Goal: Transaction & Acquisition: Purchase product/service

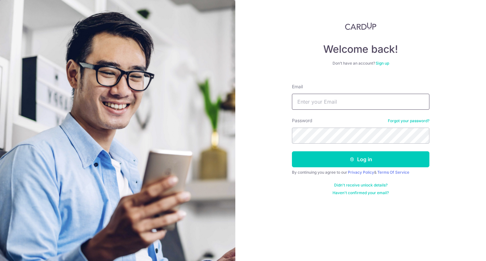
click at [343, 103] on input "Email" at bounding box center [360, 102] width 137 height 16
type input "noratansm@gmail.com"
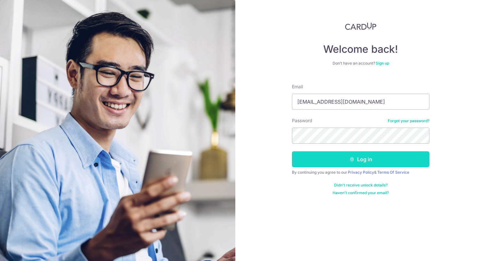
click at [317, 159] on button "Log in" at bounding box center [360, 159] width 137 height 16
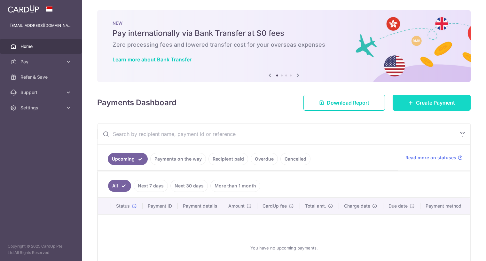
click at [419, 102] on span "Create Payment" at bounding box center [435, 103] width 39 height 8
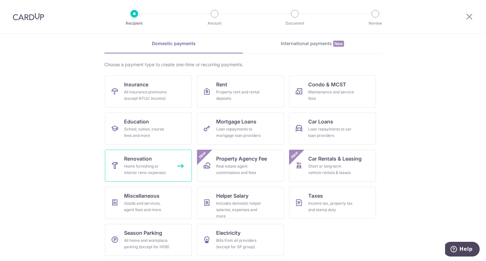
click at [147, 175] on div "Home furnishing or interior reno-expenses" at bounding box center [147, 169] width 46 height 13
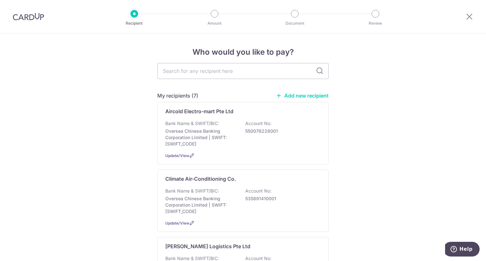
click at [283, 96] on link "Add new recipient" at bounding box center [302, 95] width 53 height 6
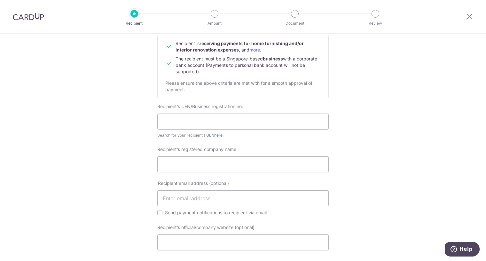
scroll to position [67, 0]
click at [200, 163] on input "Recipient’s registered company name" at bounding box center [242, 165] width 171 height 16
paste input "https://us06web.zoom.us/j/7624316489?pwd=wGe4Yq8GnNYQKWNE6gthGiVdvUGTOS.1"
type input "https://us06web.zoom.us/j/7624316489?pwd=wGe4Yq8GnNYQKWNE6gthGiVdvUGTOS.1"
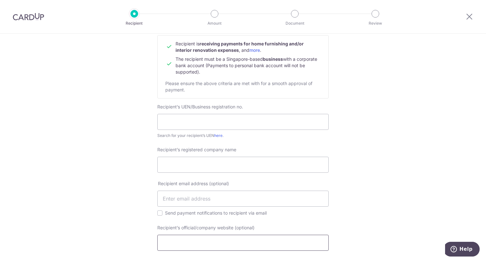
click at [202, 238] on input "Recipient’s official/company website (optional)" at bounding box center [242, 243] width 171 height 16
type input "silverbackaircon.sg"
click at [196, 203] on input "text" at bounding box center [242, 199] width 171 height 16
click at [169, 123] on input "text" at bounding box center [242, 122] width 171 height 16
paste input "201815514C"
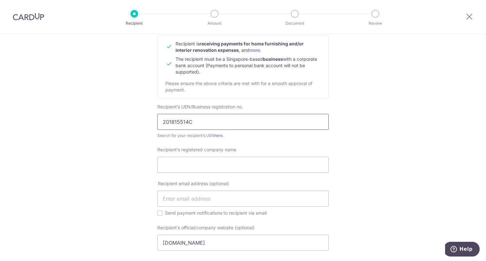
type input "201815514C"
click at [196, 167] on input "Recipient’s registered company name" at bounding box center [242, 165] width 171 height 16
paste input "SILVERBACK AIR-CON PTE. LTD"
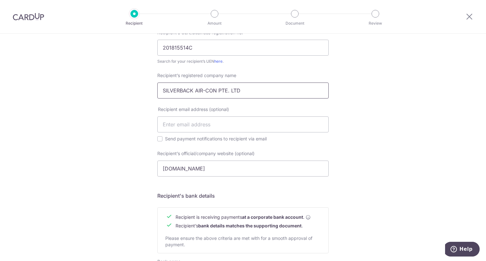
scroll to position [144, 0]
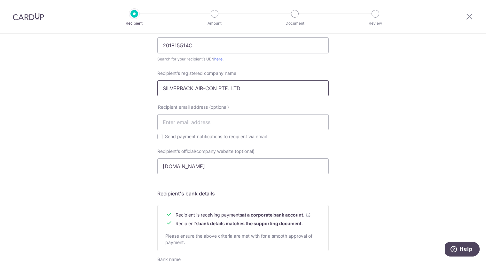
type input "SILVERBACK AIR-CON PTE. LTD"
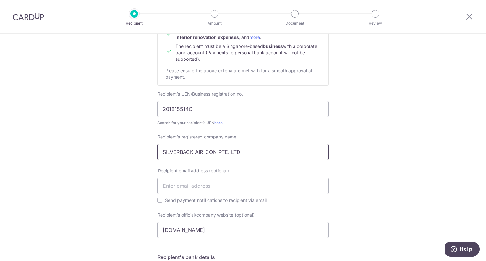
scroll to position [84, 0]
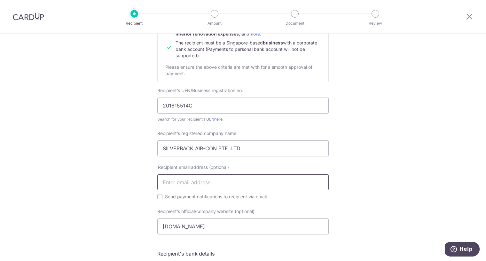
click at [207, 183] on input "text" at bounding box center [242, 182] width 171 height 16
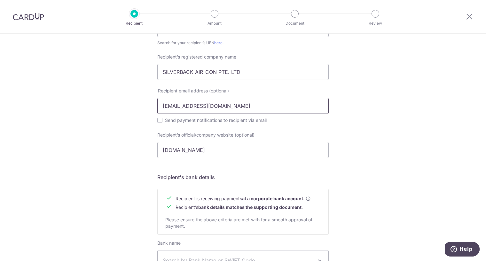
scroll to position [160, 0]
type input "sales@silverbackaircon.sg"
click at [157, 120] on input "Send payment notifications to recipient via email" at bounding box center [159, 119] width 5 height 5
checkbox input "true"
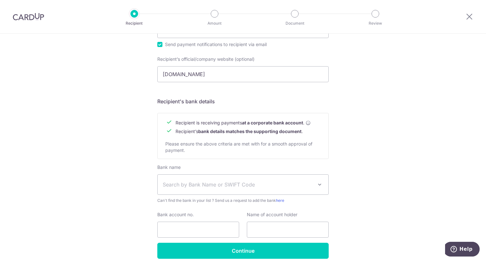
scroll to position [264, 0]
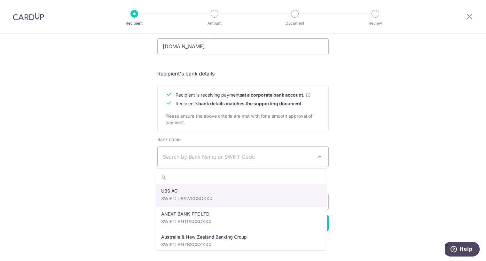
click at [230, 156] on span "Search by Bank Name or SWIFT Code" at bounding box center [238, 157] width 150 height 8
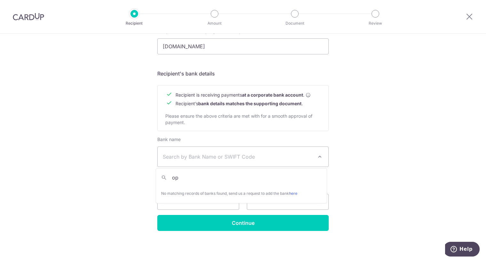
type input "o"
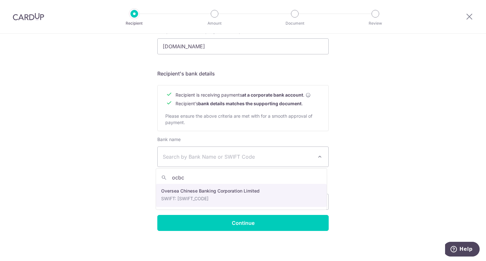
type input "ocbc"
click at [249, 197] on input "text" at bounding box center [288, 202] width 82 height 16
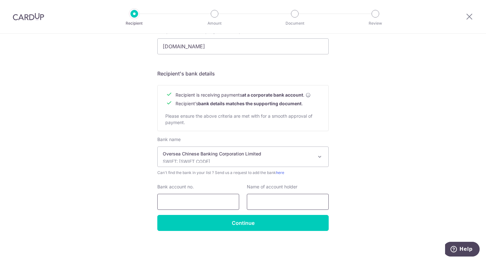
select select "12"
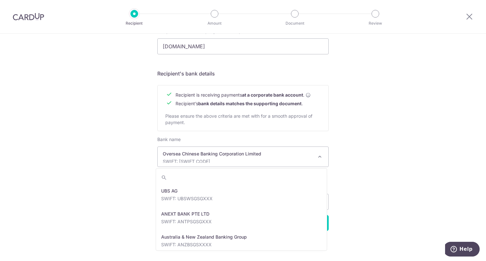
click at [228, 155] on p "Oversea Chinese Banking Corporation Limited" at bounding box center [238, 154] width 150 height 6
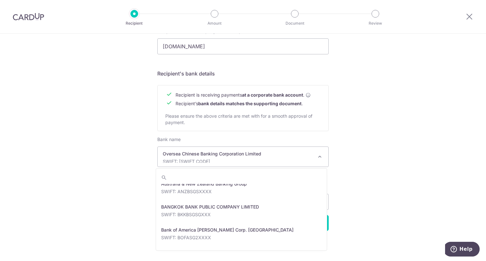
scroll to position [0, 0]
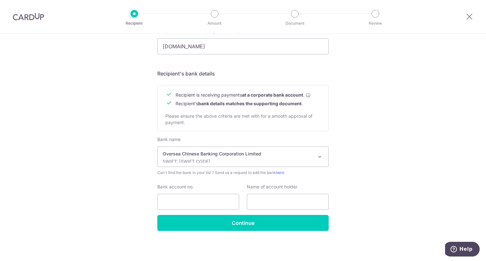
click at [79, 206] on div "Who would you like to pay? Your recipient does not need a CardUp account to rec…" at bounding box center [243, 15] width 486 height 491
click at [199, 207] on input "Bank account no." at bounding box center [198, 202] width 82 height 16
type input "514803295001"
click at [255, 201] on input "text" at bounding box center [288, 202] width 82 height 16
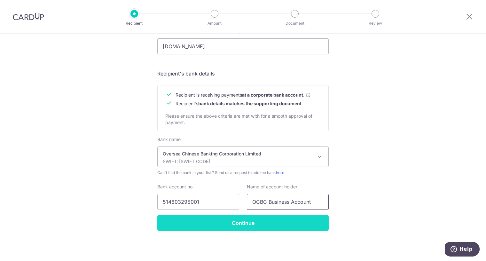
type input "OCBC Business Account"
click at [214, 227] on input "Continue" at bounding box center [242, 223] width 171 height 16
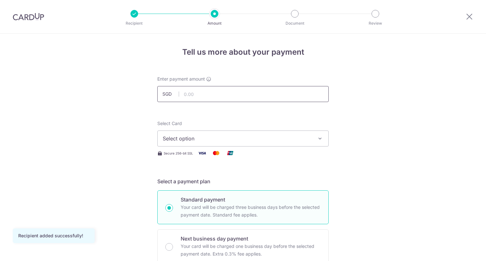
click at [223, 98] on input "text" at bounding box center [242, 94] width 171 height 16
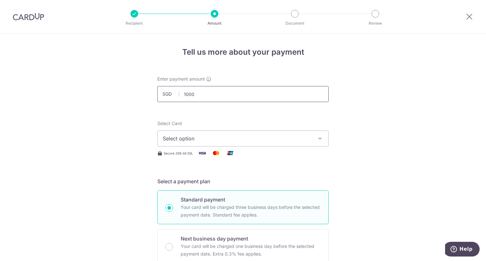
drag, startPoint x: 223, startPoint y: 98, endPoint x: 93, endPoint y: 91, distance: 130.0
type input "890.00"
click at [220, 140] on span "Select option" at bounding box center [237, 139] width 149 height 8
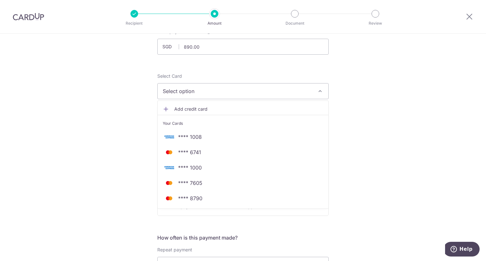
scroll to position [48, 0]
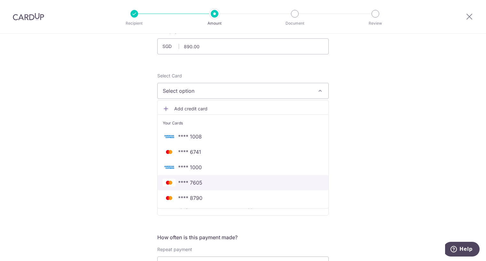
click at [205, 184] on span "**** 7605" at bounding box center [243, 183] width 160 height 8
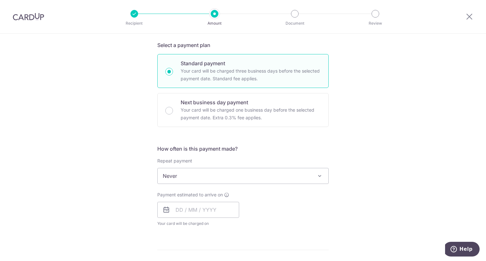
scroll to position [137, 0]
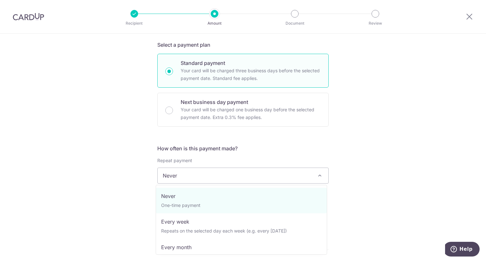
click at [214, 175] on span "Never" at bounding box center [243, 175] width 171 height 15
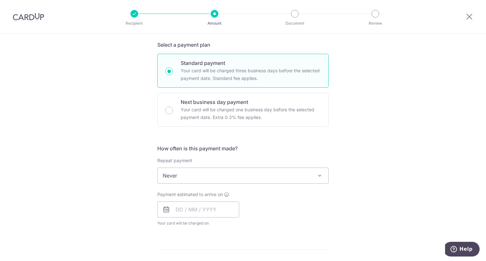
click at [355, 154] on div "Tell us more about your payment Enter payment amount SGD 890.00 890.00 Recipien…" at bounding box center [243, 207] width 486 height 621
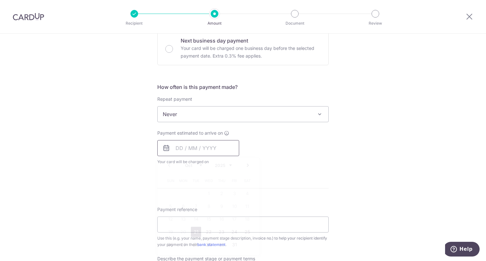
click at [222, 150] on input "text" at bounding box center [198, 148] width 82 height 16
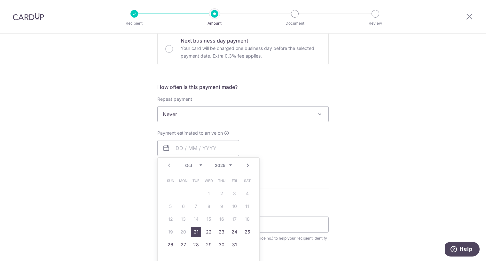
click at [192, 232] on link "21" at bounding box center [196, 232] width 10 height 10
type input "21/10/2025"
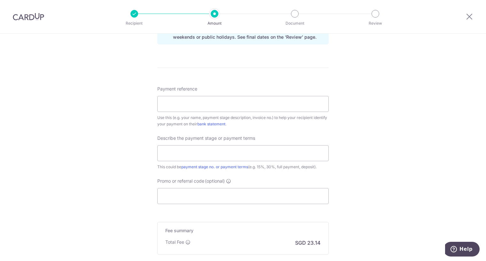
scroll to position [357, 0]
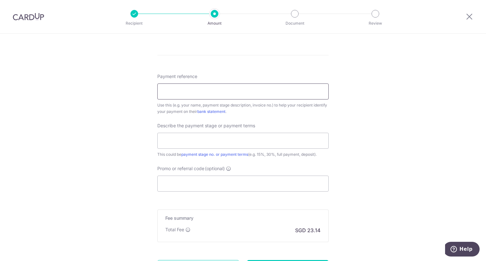
click at [219, 88] on input "Payment reference" at bounding box center [242, 91] width 171 height 16
type input "[STREET_ADDRESS]"
click at [211, 142] on input "text" at bounding box center [242, 141] width 171 height 16
type input "50% deposit"
click at [199, 185] on input "Promo or referral code (optional)" at bounding box center [242, 184] width 171 height 16
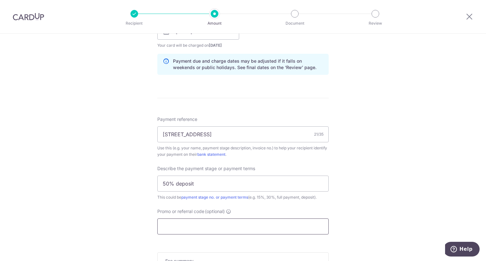
scroll to position [420, 0]
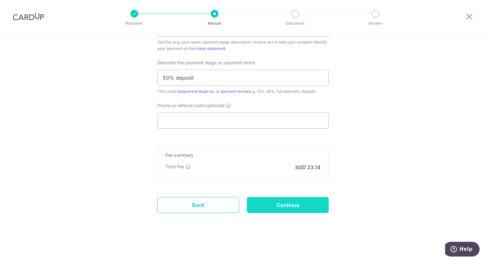
click at [263, 206] on input "Continue" at bounding box center [288, 205] width 82 height 16
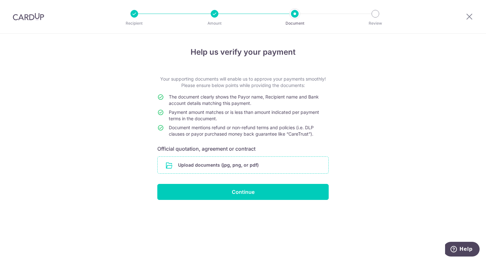
click at [253, 167] on input "file" at bounding box center [243, 165] width 171 height 17
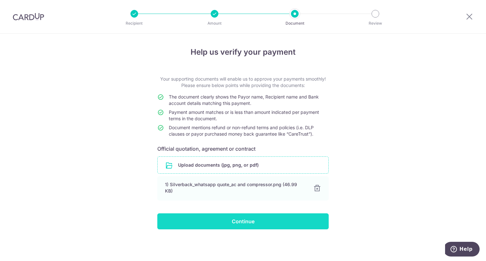
click at [231, 218] on input "Continue" at bounding box center [242, 221] width 171 height 16
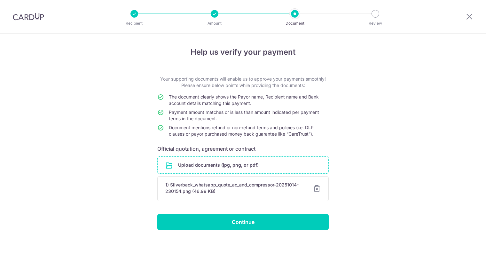
click at [242, 172] on input "file" at bounding box center [243, 165] width 171 height 17
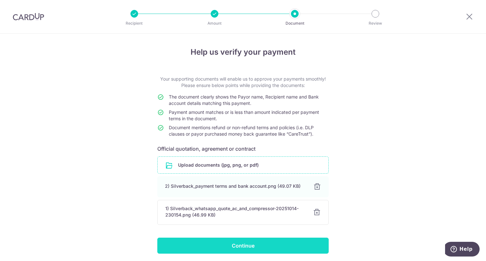
click at [266, 251] on input "Continue" at bounding box center [242, 246] width 171 height 16
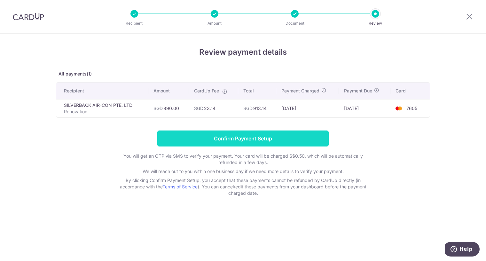
click at [302, 142] on input "Confirm Payment Setup" at bounding box center [242, 138] width 171 height 16
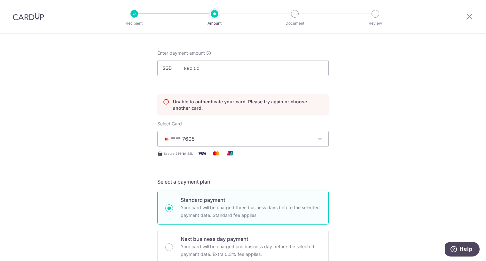
scroll to position [62, 0]
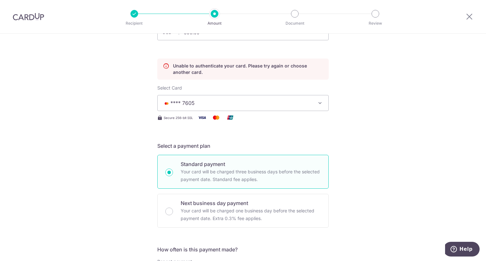
click at [318, 104] on icon "button" at bounding box center [320, 103] width 6 height 6
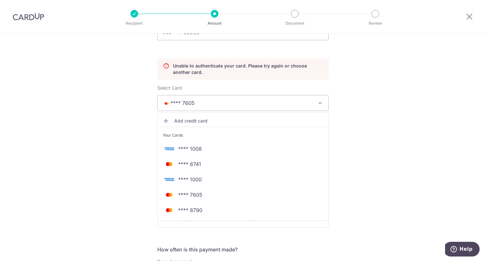
click at [196, 124] on span "Add credit card" at bounding box center [248, 121] width 149 height 6
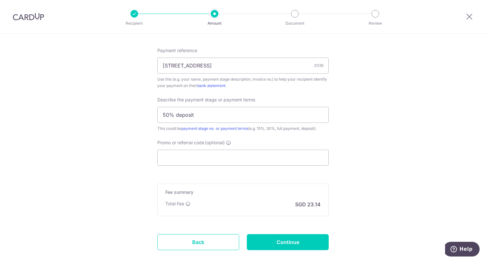
scroll to position [615, 0]
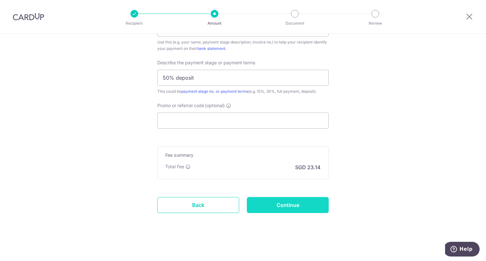
click at [278, 208] on input "Continue" at bounding box center [288, 205] width 82 height 16
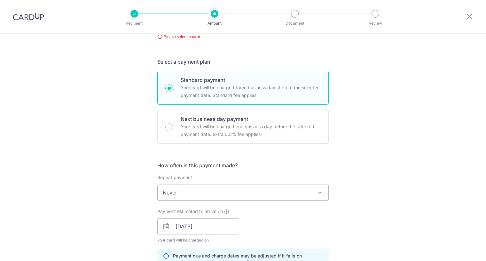
scroll to position [38, 0]
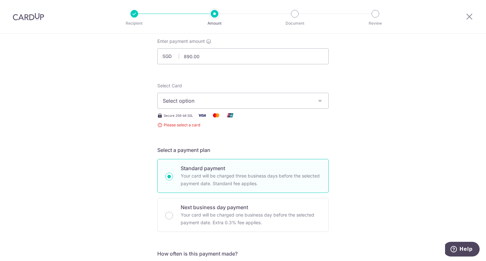
click at [296, 92] on div "Select Card Select option Add credit card Your Cards **** 1008 **** 6741 **** 1…" at bounding box center [242, 95] width 171 height 26
click at [300, 98] on span "Select option" at bounding box center [237, 101] width 149 height 8
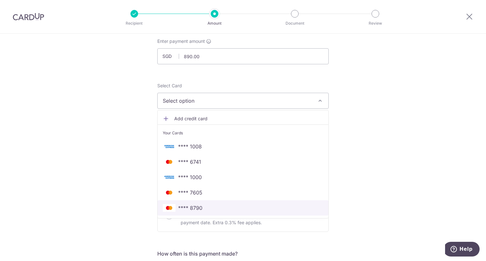
click at [199, 208] on span "**** 8790" at bounding box center [190, 208] width 24 height 8
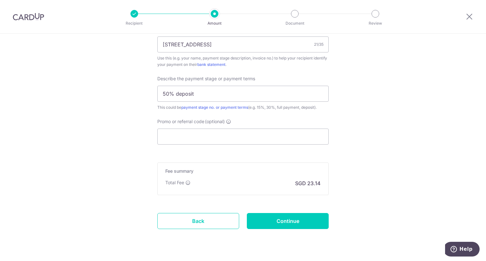
scroll to position [420, 0]
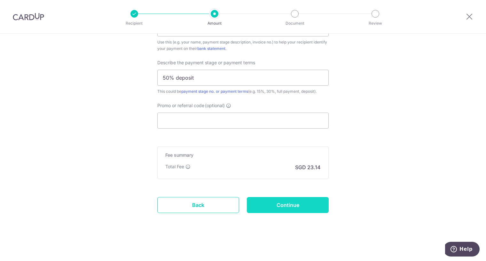
click at [290, 202] on input "Continue" at bounding box center [288, 205] width 82 height 16
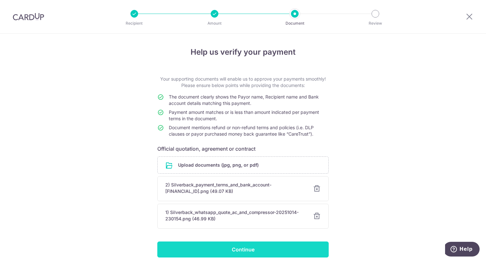
click at [246, 254] on input "Continue" at bounding box center [242, 249] width 171 height 16
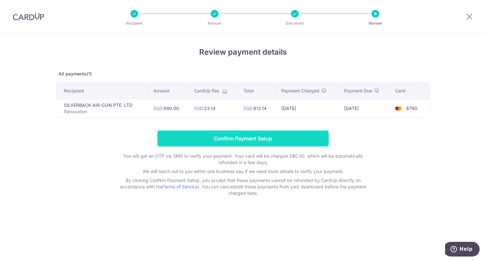
click at [222, 139] on input "Confirm Payment Setup" at bounding box center [242, 138] width 171 height 16
